Goal: Information Seeking & Learning: Get advice/opinions

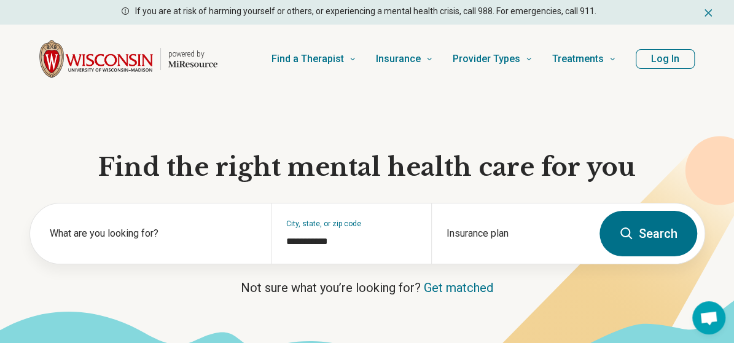
click at [644, 232] on button "Search" at bounding box center [648, 233] width 98 height 45
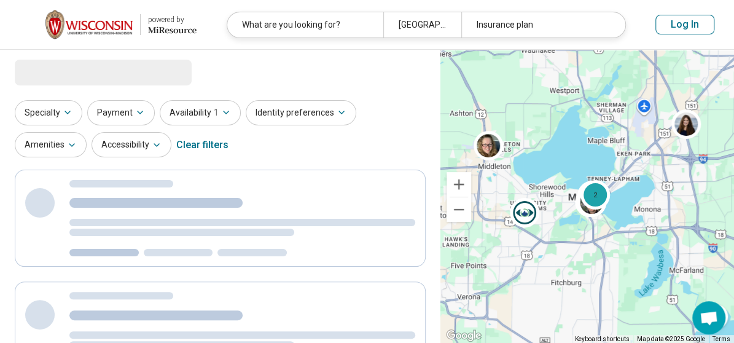
select select "***"
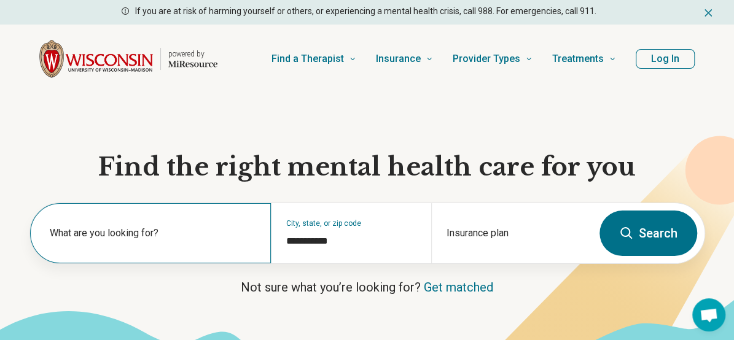
click at [164, 229] on label "What are you looking for?" at bounding box center [153, 233] width 206 height 15
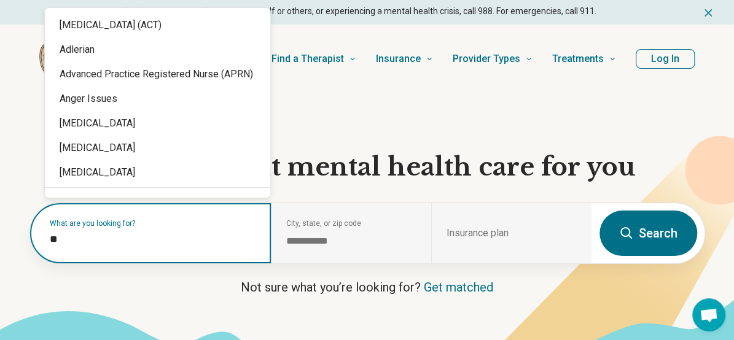
type input "***"
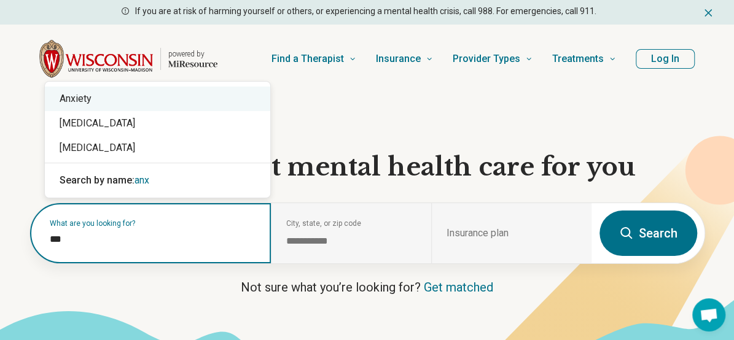
click at [173, 94] on div "Anxiety" at bounding box center [157, 99] width 225 height 25
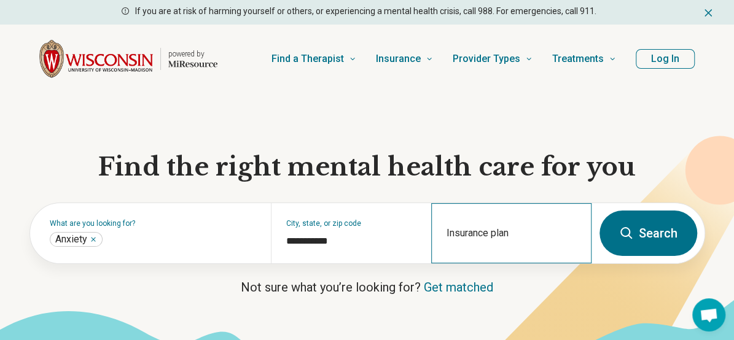
click at [487, 233] on div "Insurance plan" at bounding box center [511, 233] width 160 height 60
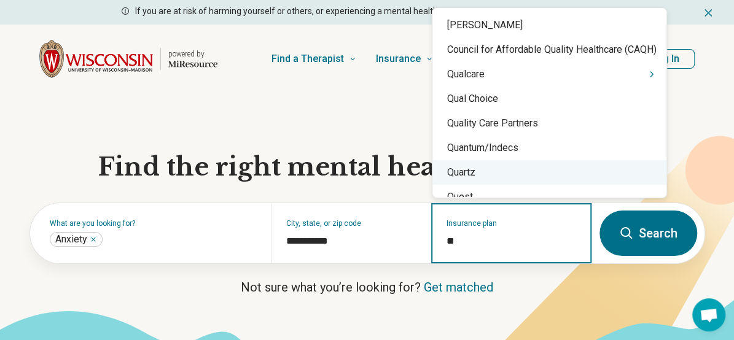
click at [477, 167] on div "Quartz" at bounding box center [549, 172] width 234 height 25
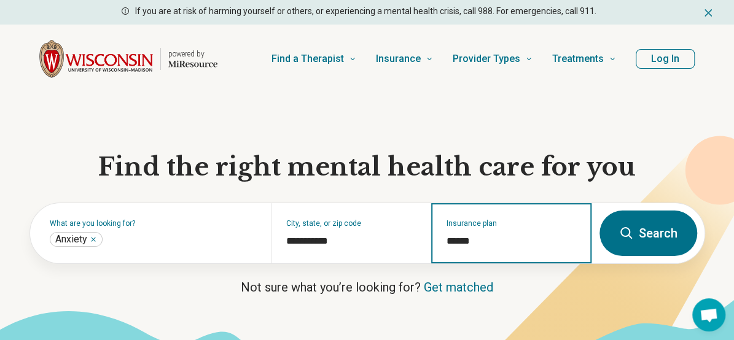
type input "******"
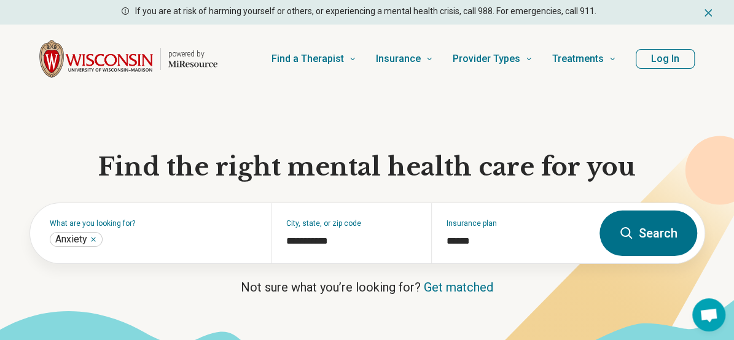
click at [650, 241] on button "Search" at bounding box center [648, 233] width 98 height 45
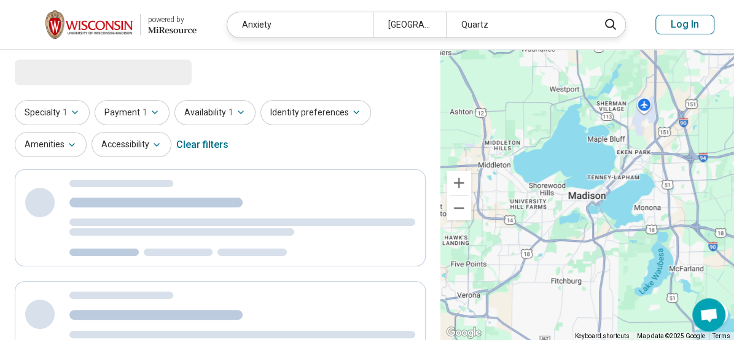
select select "***"
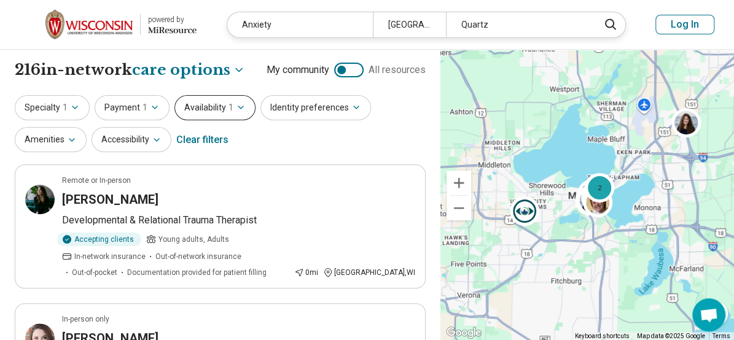
click at [237, 110] on icon "button" at bounding box center [241, 108] width 10 height 10
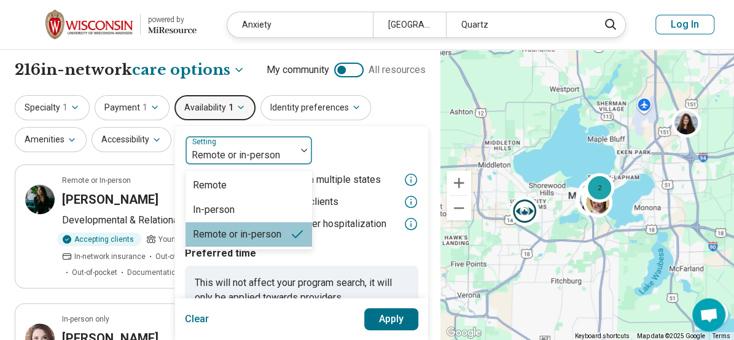
click at [265, 152] on div at bounding box center [240, 155] width 101 height 17
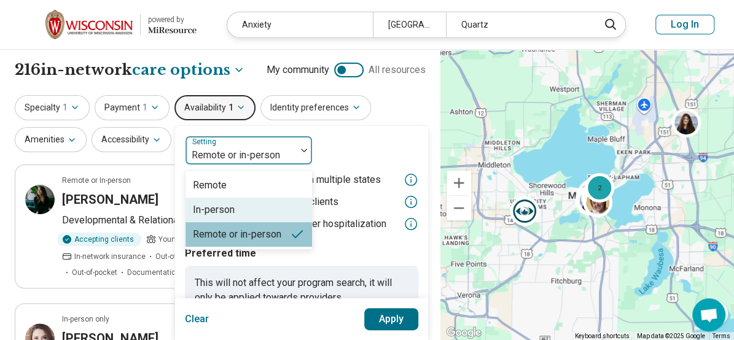
click at [243, 205] on div "In-person" at bounding box center [248, 210] width 127 height 25
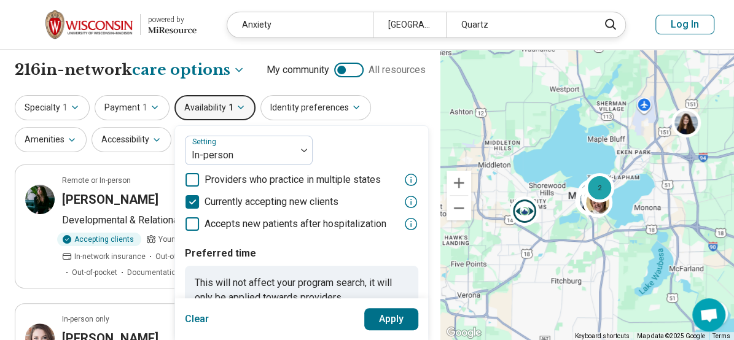
click at [378, 318] on button "Apply" at bounding box center [391, 319] width 55 height 22
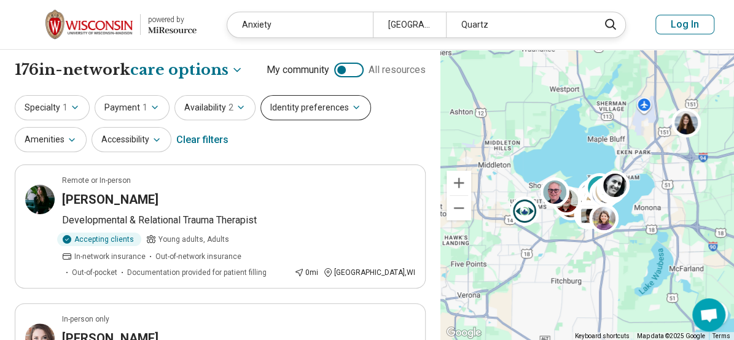
click at [347, 114] on button "Identity preferences" at bounding box center [315, 107] width 111 height 25
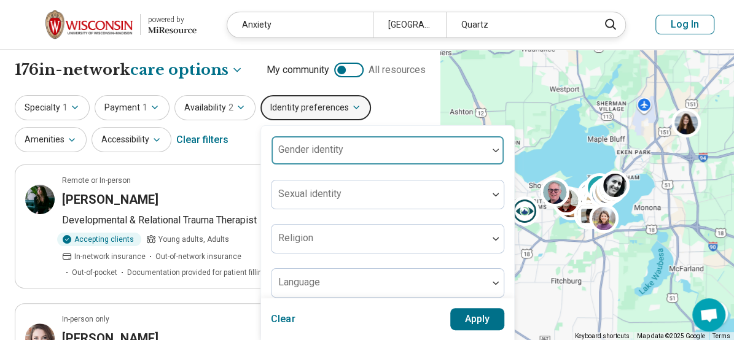
click at [423, 156] on div "Gender identity" at bounding box center [387, 150] width 233 height 29
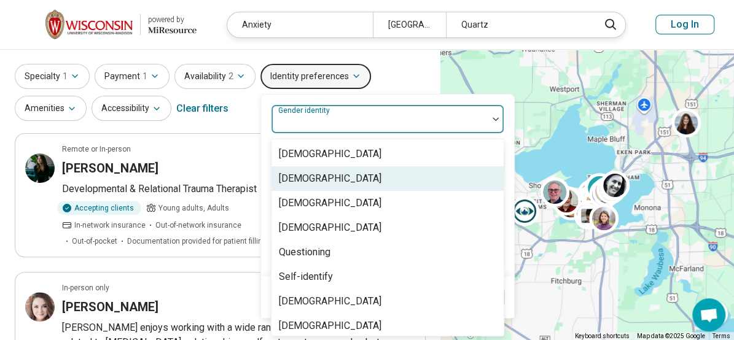
scroll to position [5, 0]
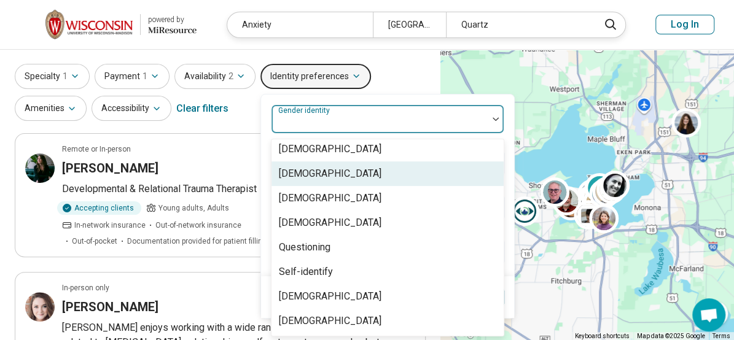
click at [379, 173] on div "[DEMOGRAPHIC_DATA]" at bounding box center [387, 174] width 232 height 25
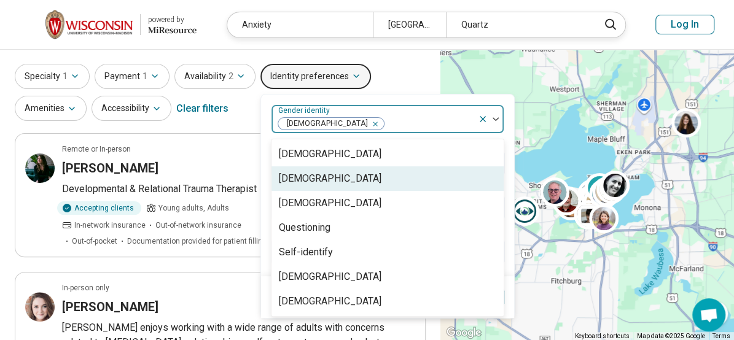
scroll to position [0, 0]
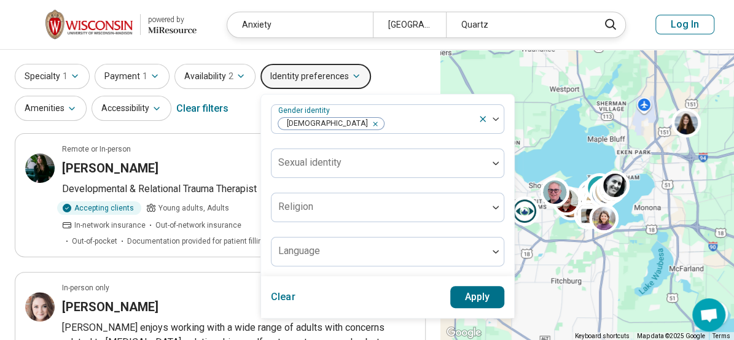
click at [389, 73] on div "Specialty 1 Payment 1 Availability 2 Identity preferences Gender identity Cisge…" at bounding box center [220, 94] width 411 height 60
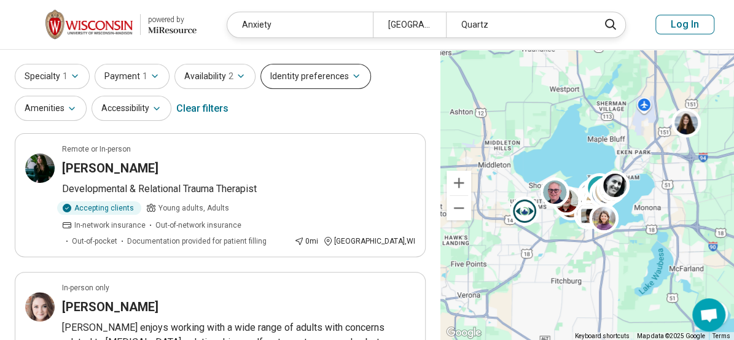
click at [354, 73] on icon "button" at bounding box center [356, 76] width 10 height 10
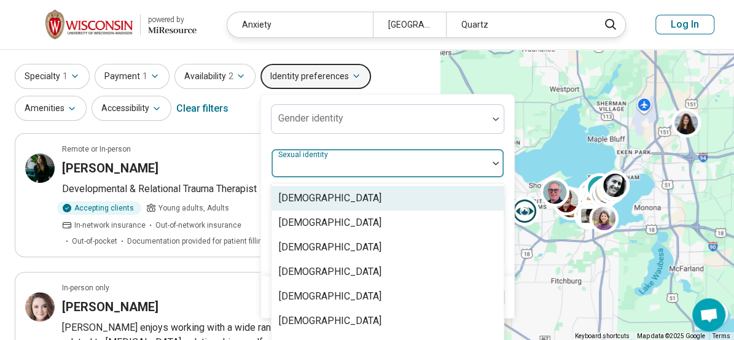
click at [329, 165] on div "8 results available. Use Up and Down to choose options, press Enter to select t…" at bounding box center [387, 163] width 233 height 29
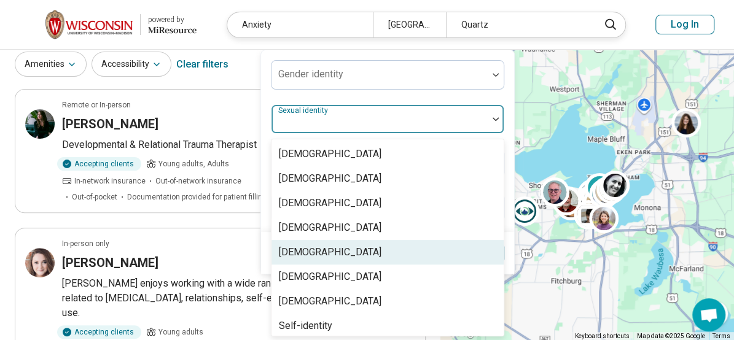
click at [318, 246] on div "Lesbian" at bounding box center [387, 252] width 232 height 25
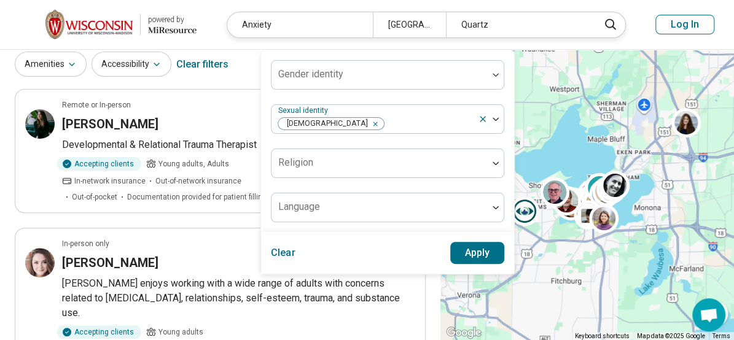
click at [262, 219] on div "Gender identity Sexual identity Lesbian Religion Language" at bounding box center [387, 141] width 253 height 182
click at [477, 251] on button "Apply" at bounding box center [477, 253] width 55 height 22
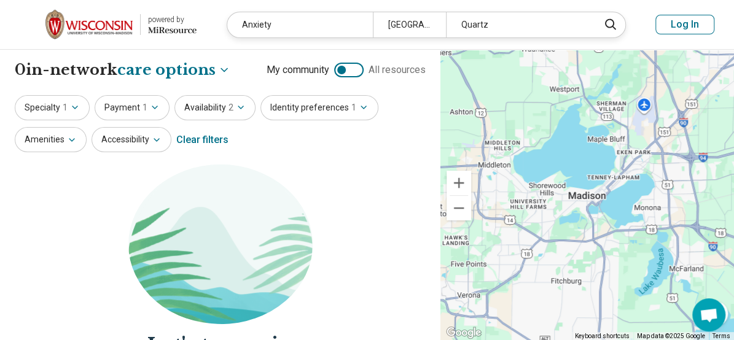
scroll to position [17, 0]
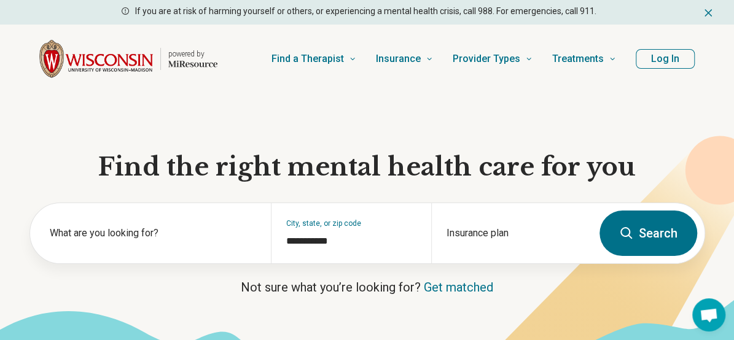
click at [652, 245] on button "Search" at bounding box center [648, 233] width 98 height 45
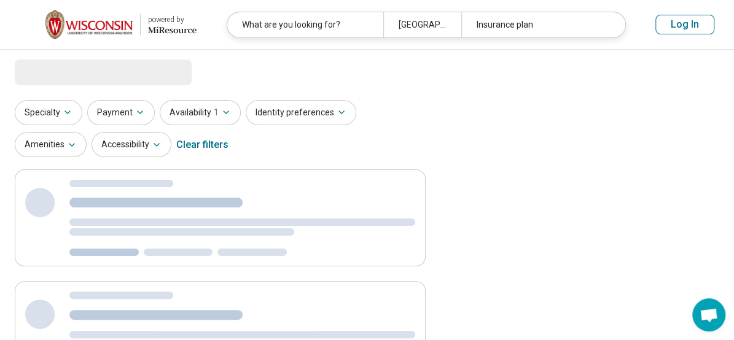
select select "***"
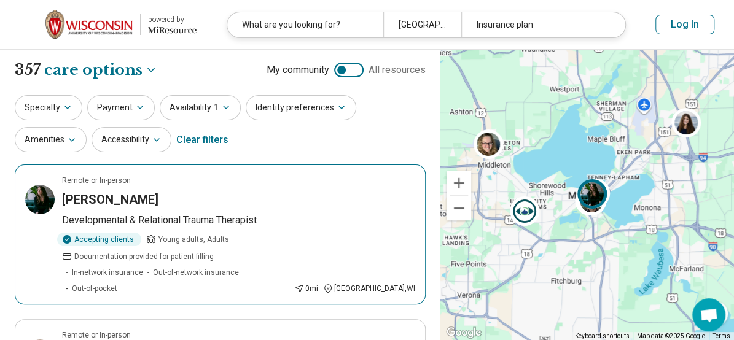
click at [153, 197] on h3 "[PERSON_NAME]" at bounding box center [110, 199] width 96 height 17
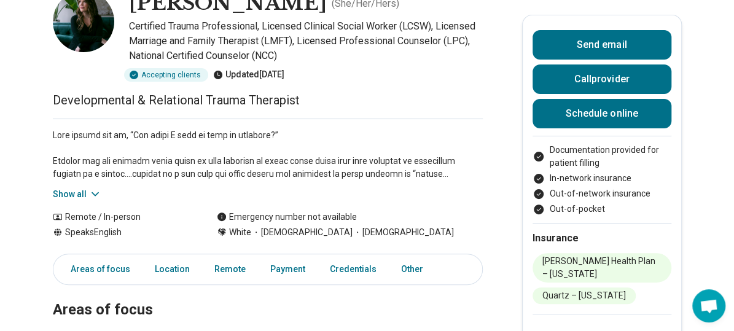
scroll to position [104, 0]
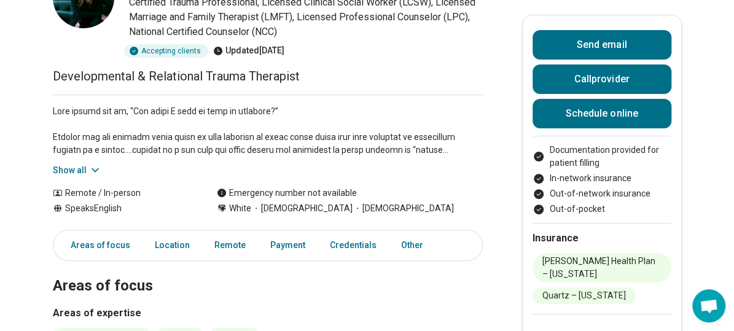
click at [68, 171] on button "Show all" at bounding box center [77, 170] width 49 height 13
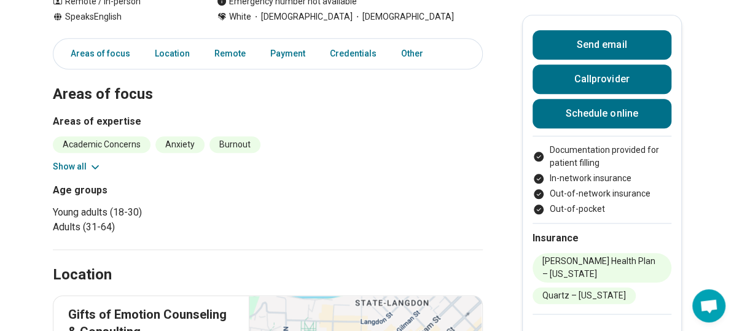
scroll to position [492, 0]
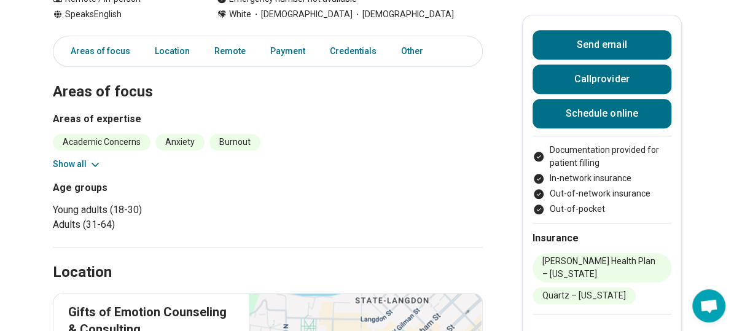
click at [97, 166] on icon at bounding box center [95, 164] width 12 height 12
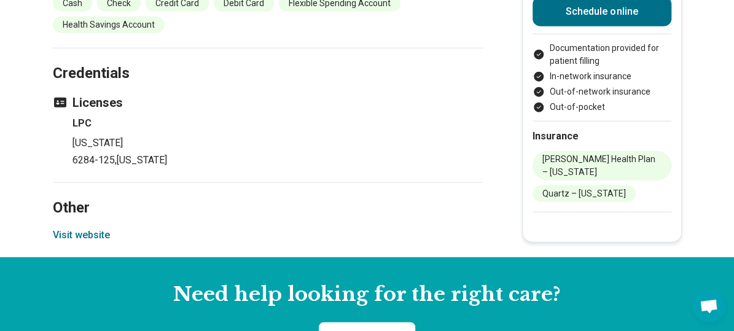
scroll to position [1211, 0]
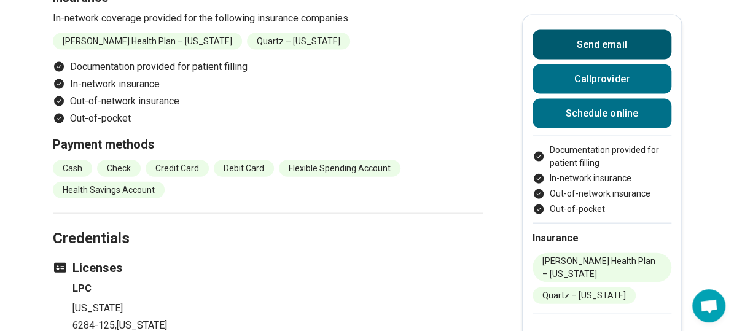
click at [566, 41] on button "Send email" at bounding box center [602, 44] width 139 height 29
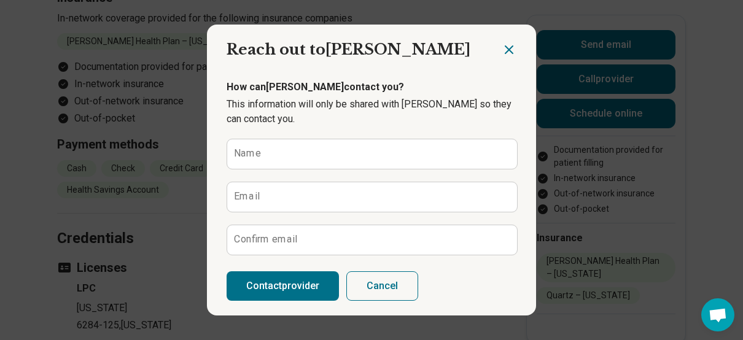
click at [391, 283] on button "Cancel" at bounding box center [382, 285] width 72 height 29
